Goal: Task Accomplishment & Management: Manage account settings

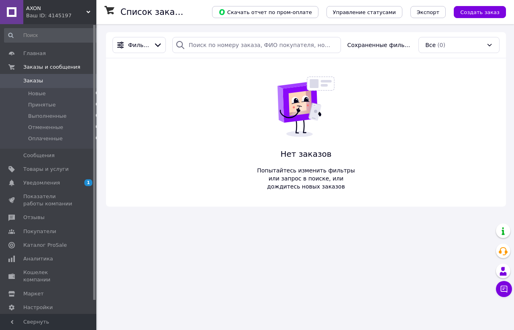
click at [333, 206] on div "Нет заказов Попытайтесь изменить фильтры или запрос в поиске, или дождитесь нов…" at bounding box center [306, 132] width 106 height 148
click at [55, 184] on span "Уведомления" at bounding box center [41, 182] width 37 height 7
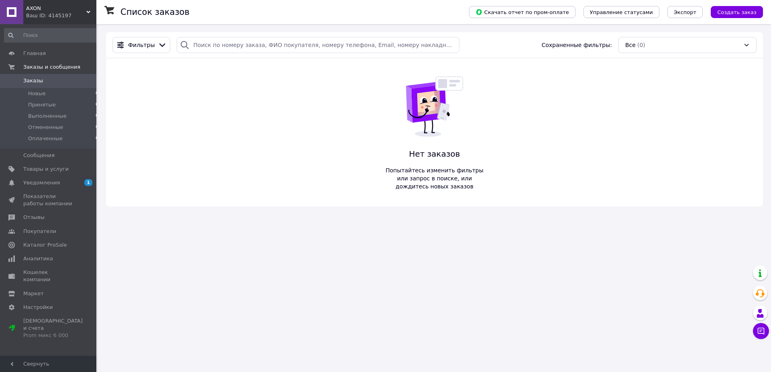
click at [548, 209] on div "Список заказов Скачать отчет по пром-оплате Управление статусами Экспорт Создат…" at bounding box center [434, 119] width 673 height 190
